Goal: Task Accomplishment & Management: Manage account settings

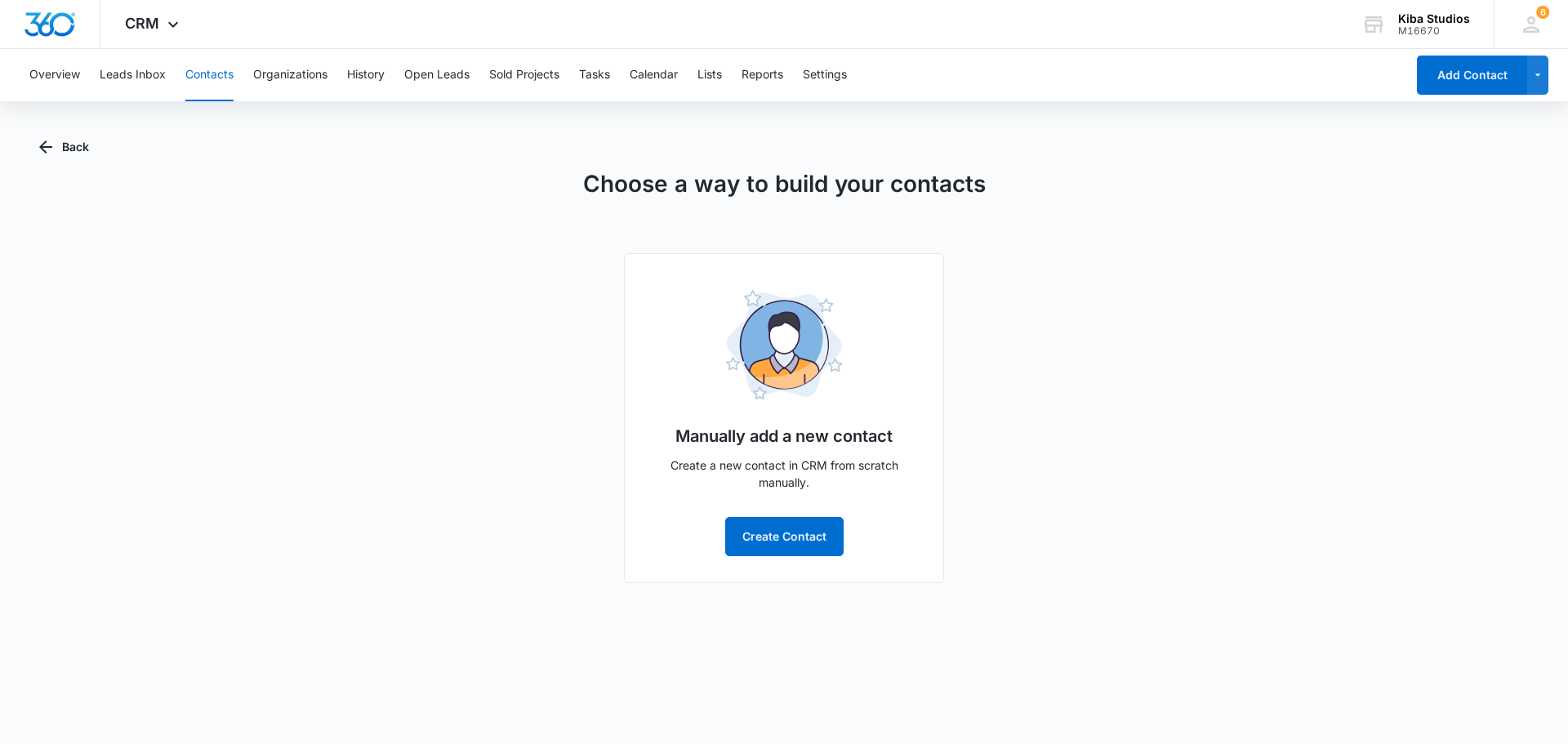
click at [1003, 333] on div "Choose a way to build your contacts Manually add a new contact Create a new con…" at bounding box center [784, 375] width 1490 height 417
click at [1541, 19] on div "6" at bounding box center [1531, 25] width 25 height 25
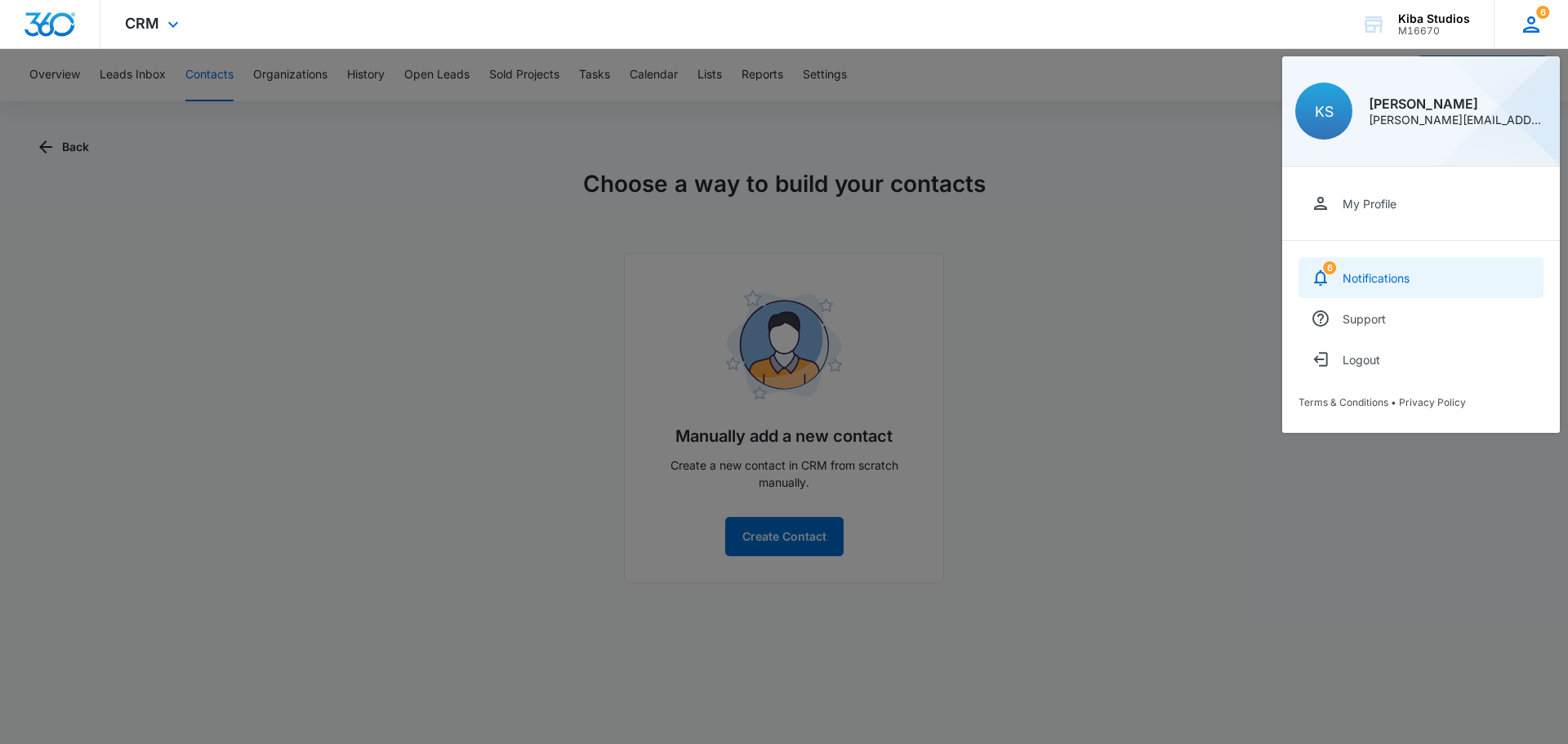
click at [1404, 280] on div "Notifications" at bounding box center [1376, 278] width 67 height 14
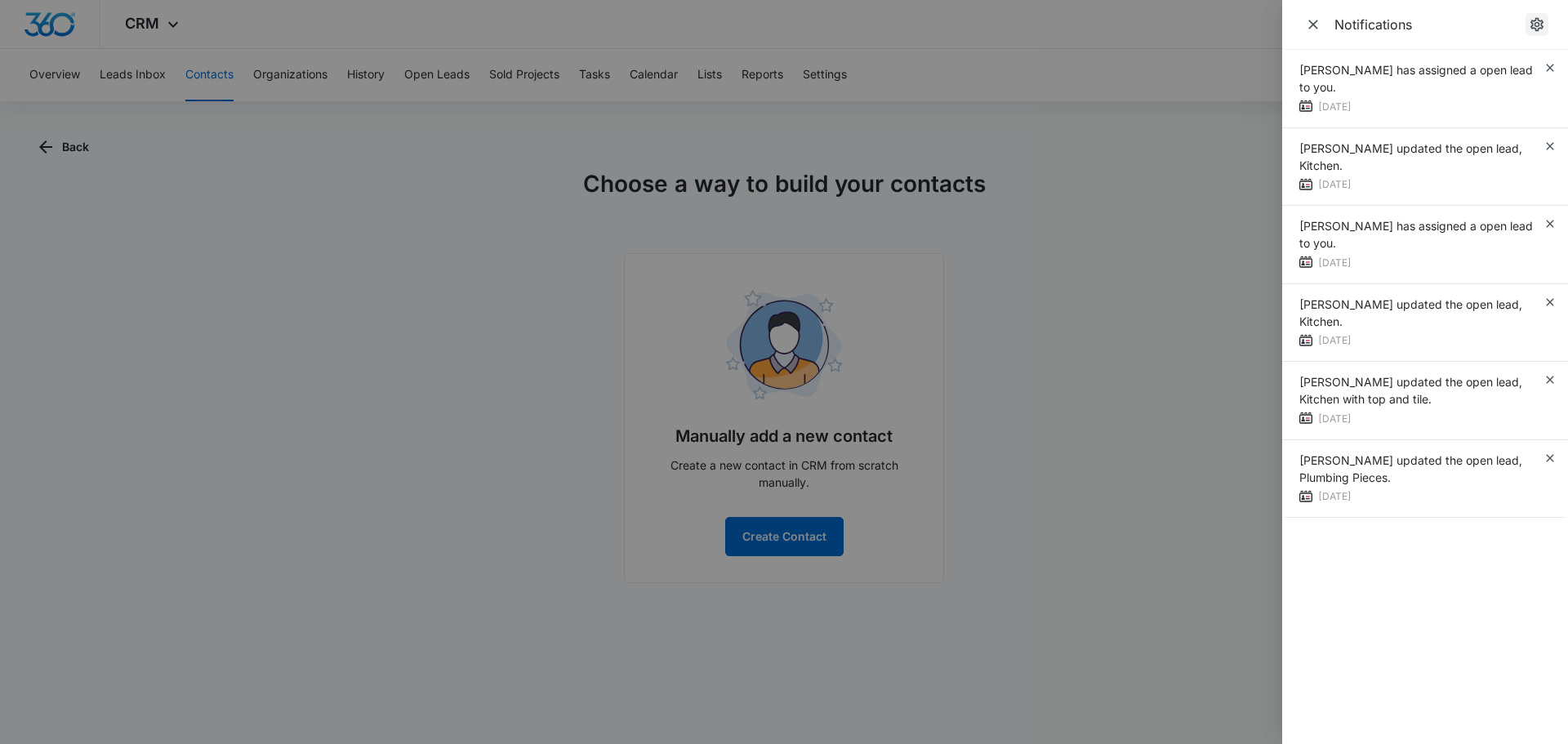
click at [1539, 21] on icon "notifications.title" at bounding box center [1537, 25] width 13 height 14
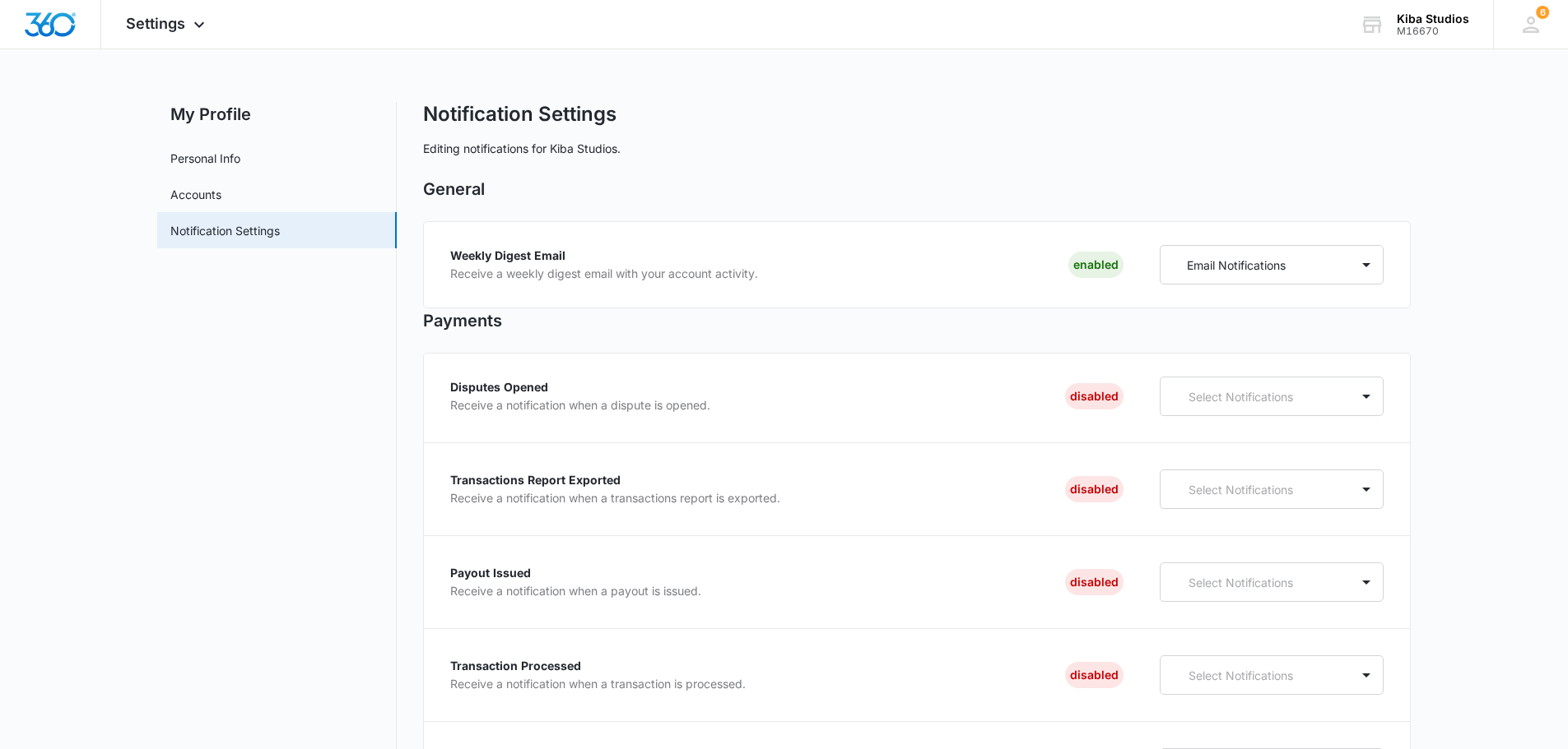
click at [191, 26] on icon at bounding box center [199, 29] width 20 height 20
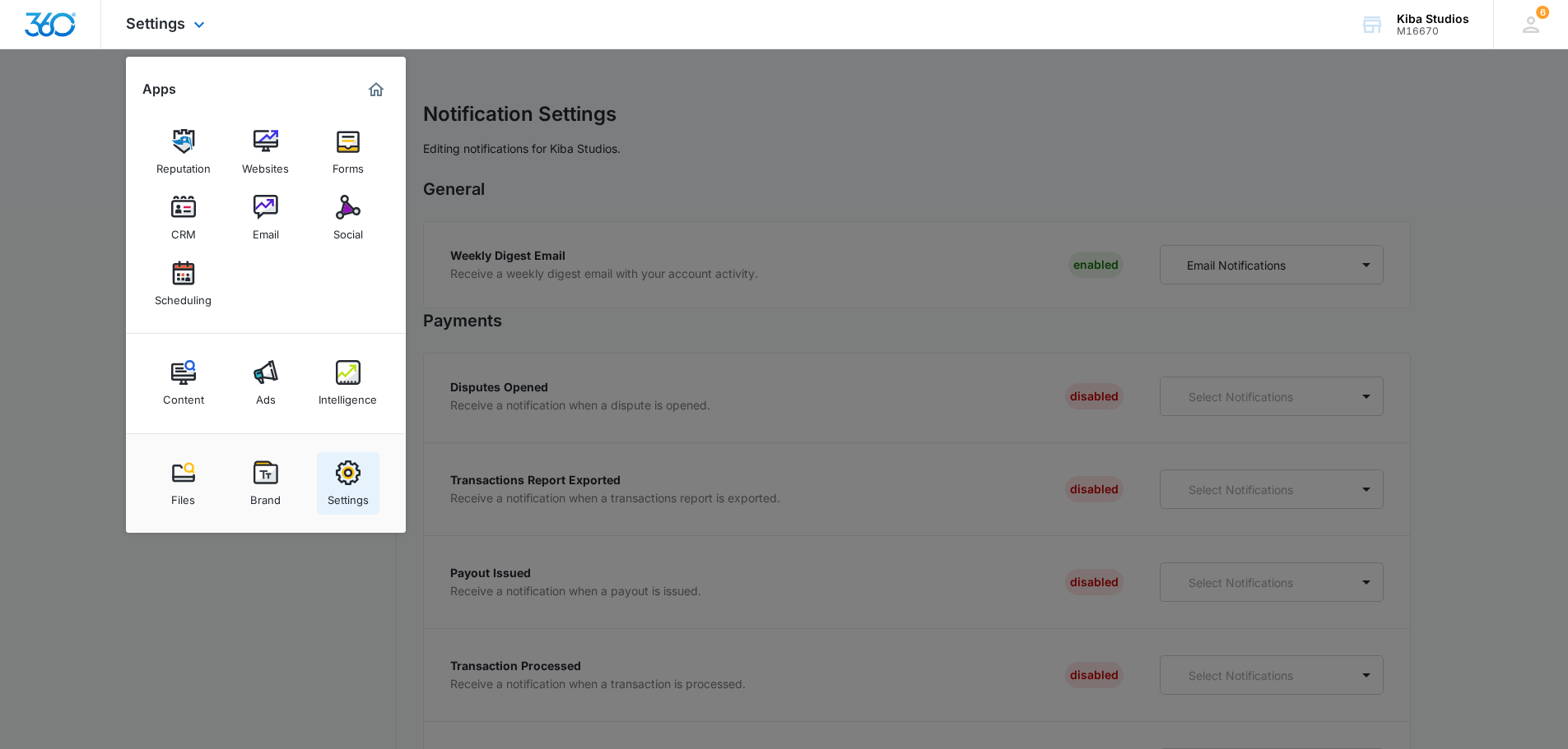
click at [349, 477] on img at bounding box center [349, 473] width 25 height 25
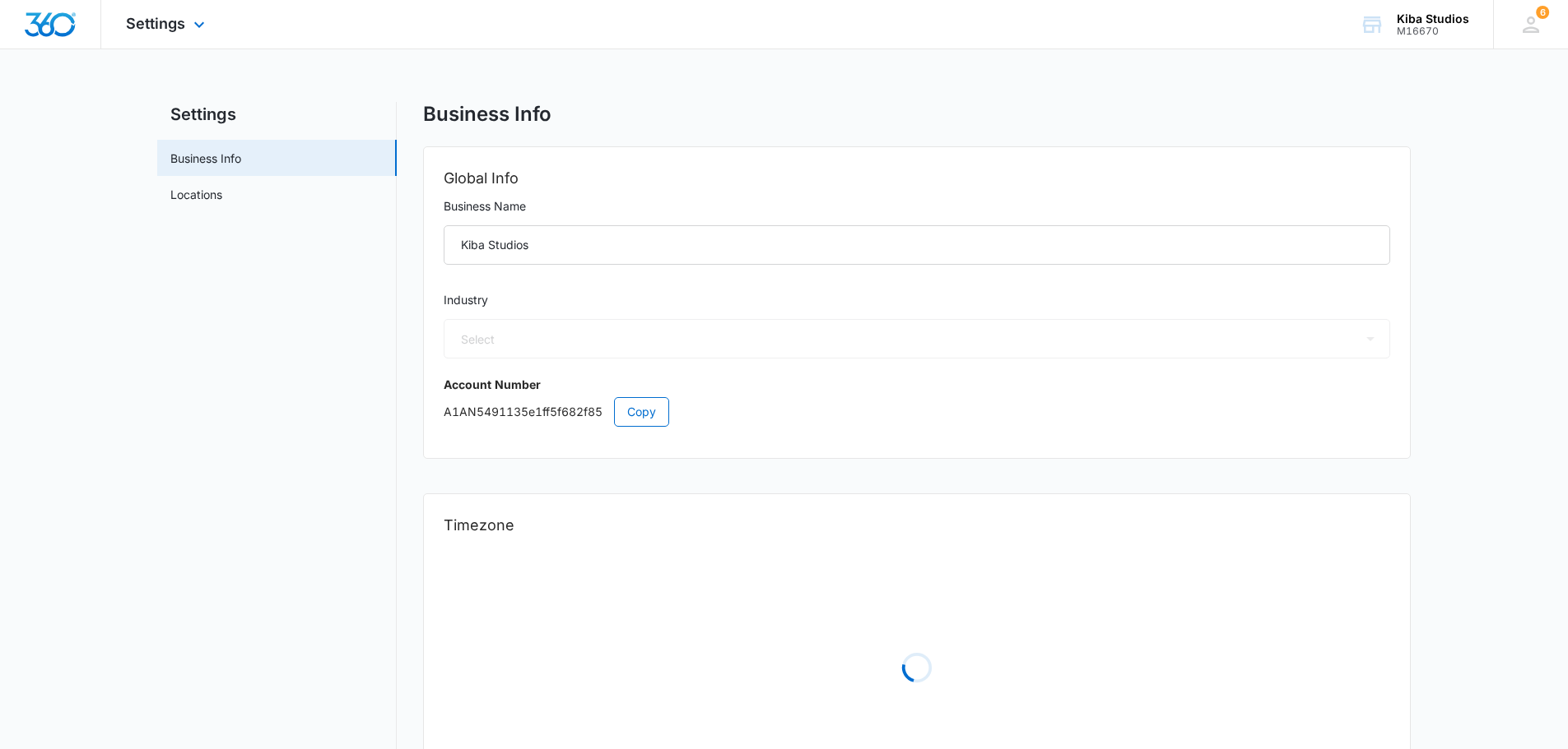
select select "33"
select select "US"
select select "America/[GEOGRAPHIC_DATA]"
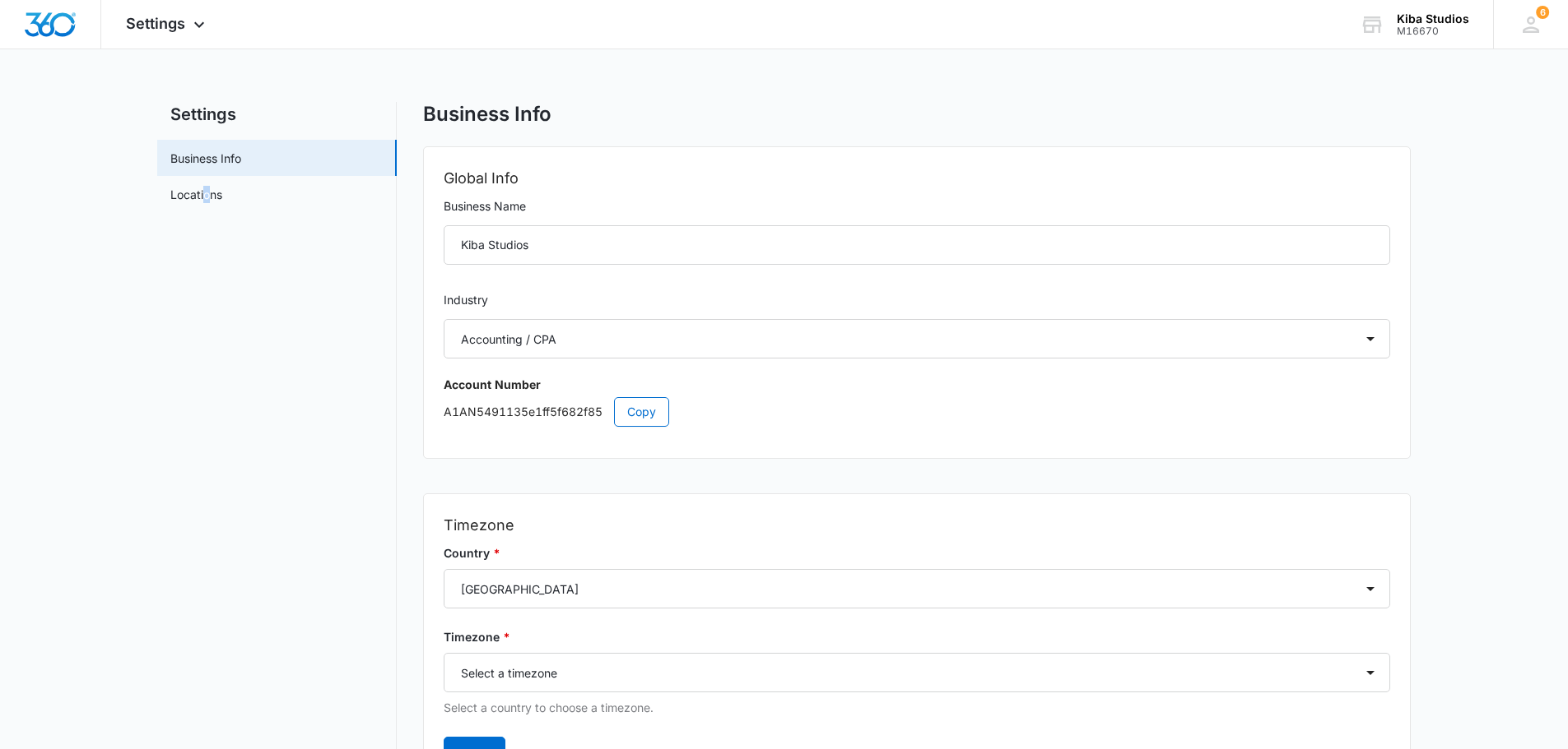
drag, startPoint x: 207, startPoint y: 357, endPoint x: 210, endPoint y: 332, distance: 25.2
click at [208, 356] on nav "Settings Business Info Locations" at bounding box center [277, 466] width 239 height 730
click at [48, 13] on img "Dashboard" at bounding box center [50, 25] width 53 height 25
